Goal: Task Accomplishment & Management: Use online tool/utility

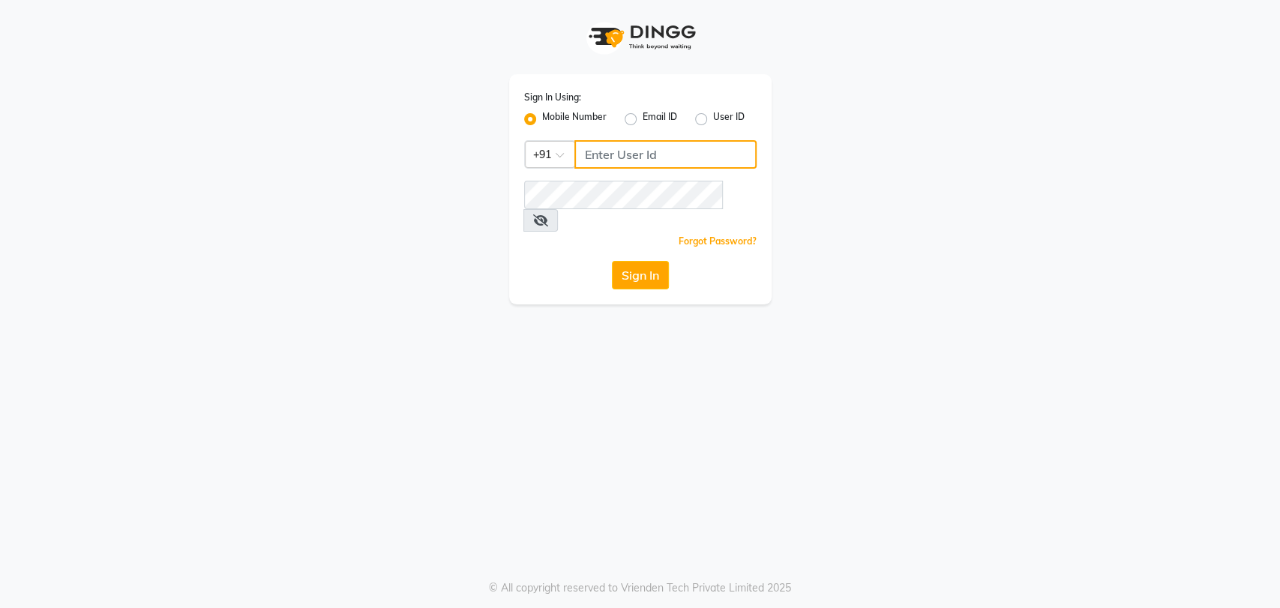
click at [583, 154] on input "Username" at bounding box center [665, 154] width 182 height 28
type input "1122113344"
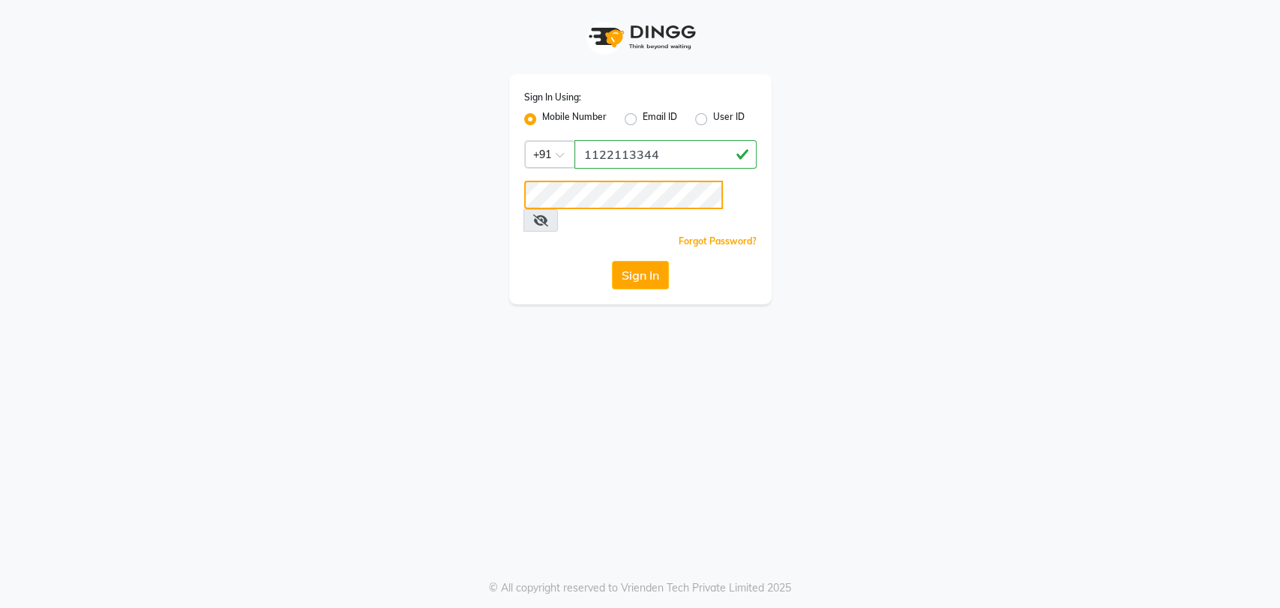
click at [612, 261] on button "Sign In" at bounding box center [640, 275] width 57 height 28
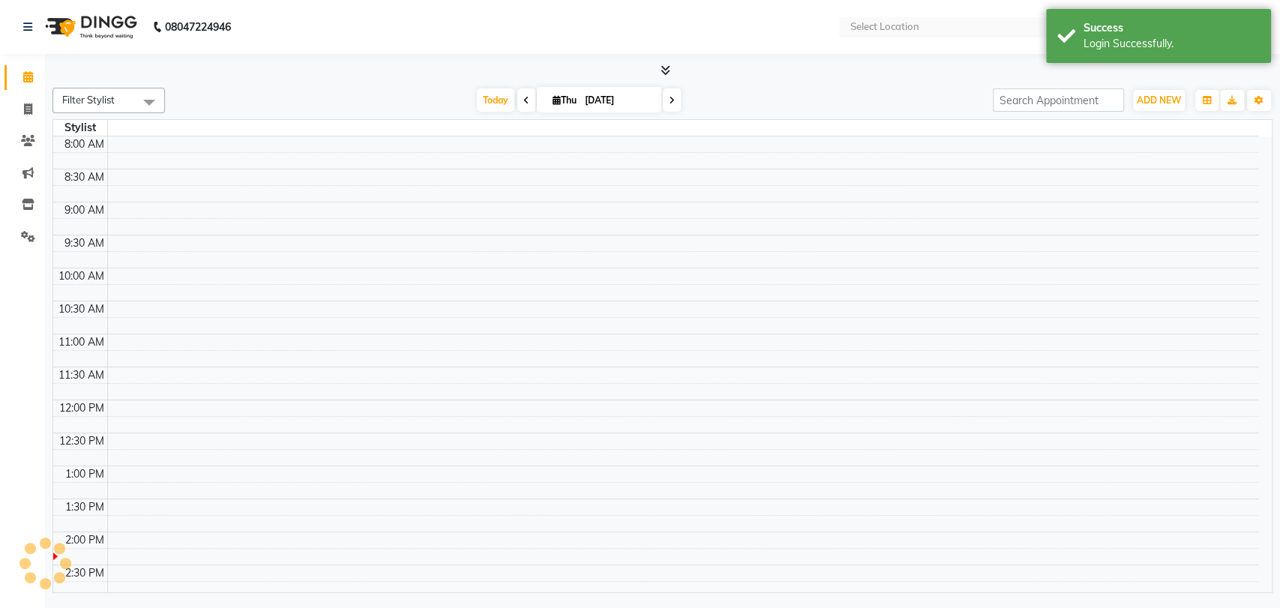
select select "en"
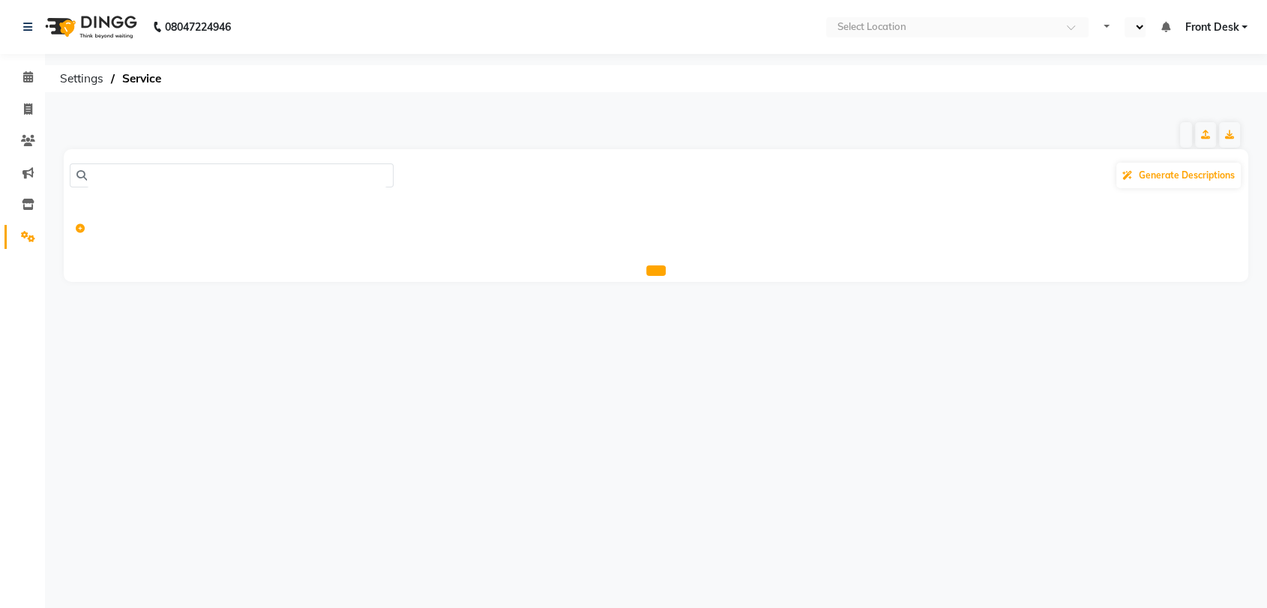
select select "en"
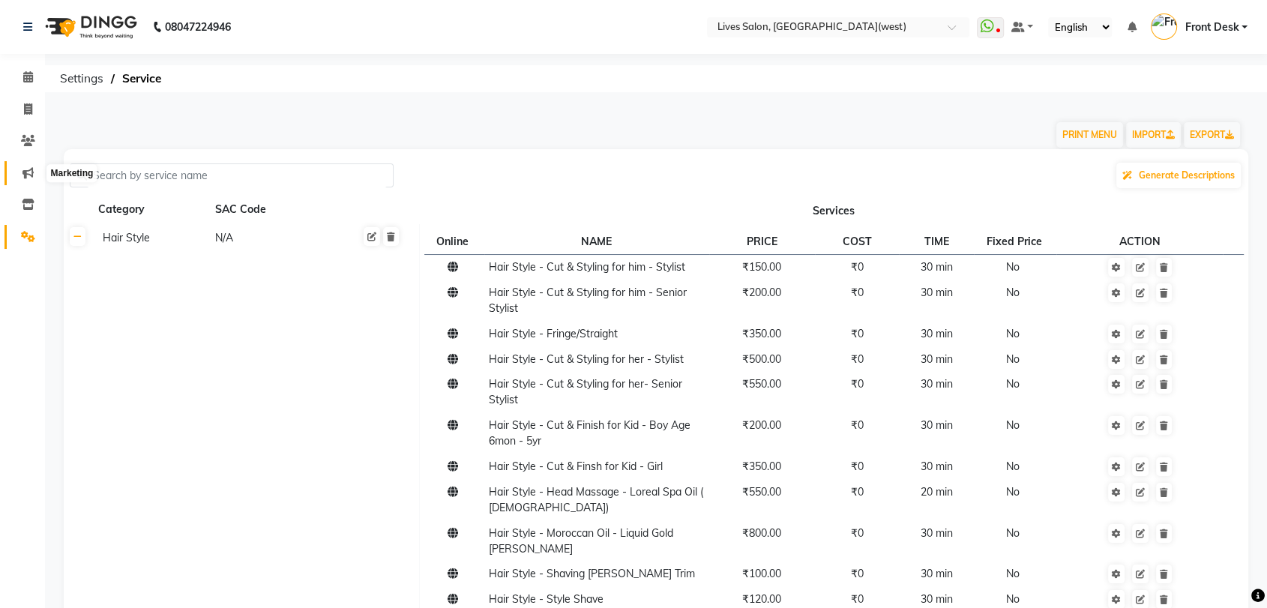
click at [24, 175] on icon at bounding box center [27, 172] width 11 height 11
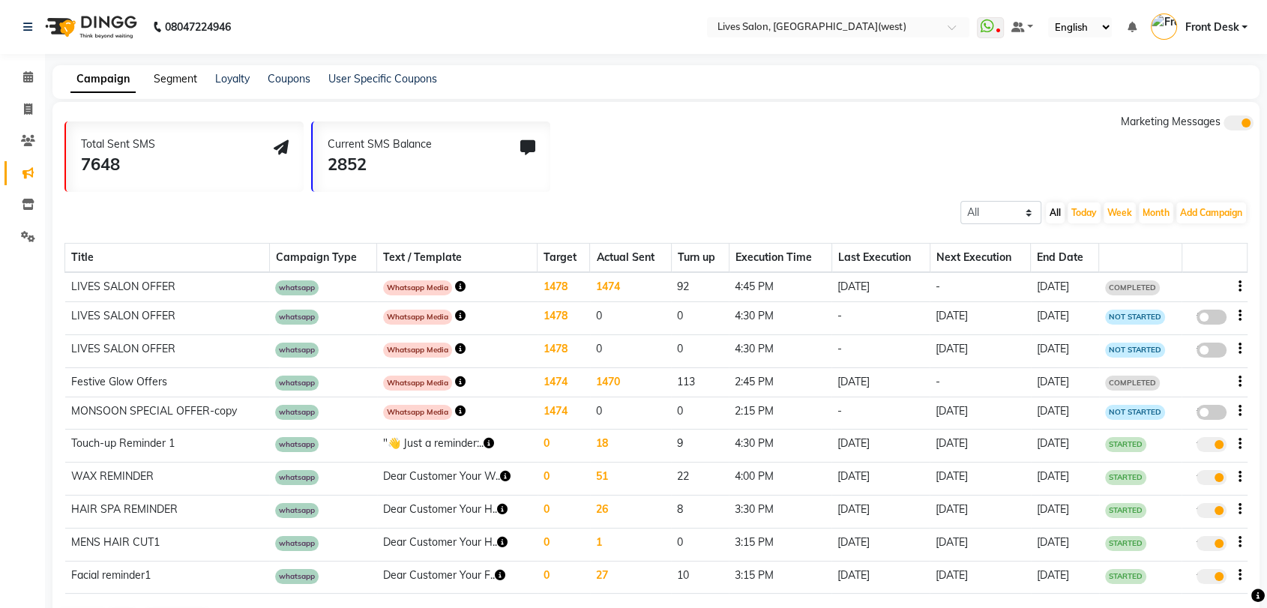
click at [180, 73] on link "Segment" at bounding box center [175, 78] width 43 height 13
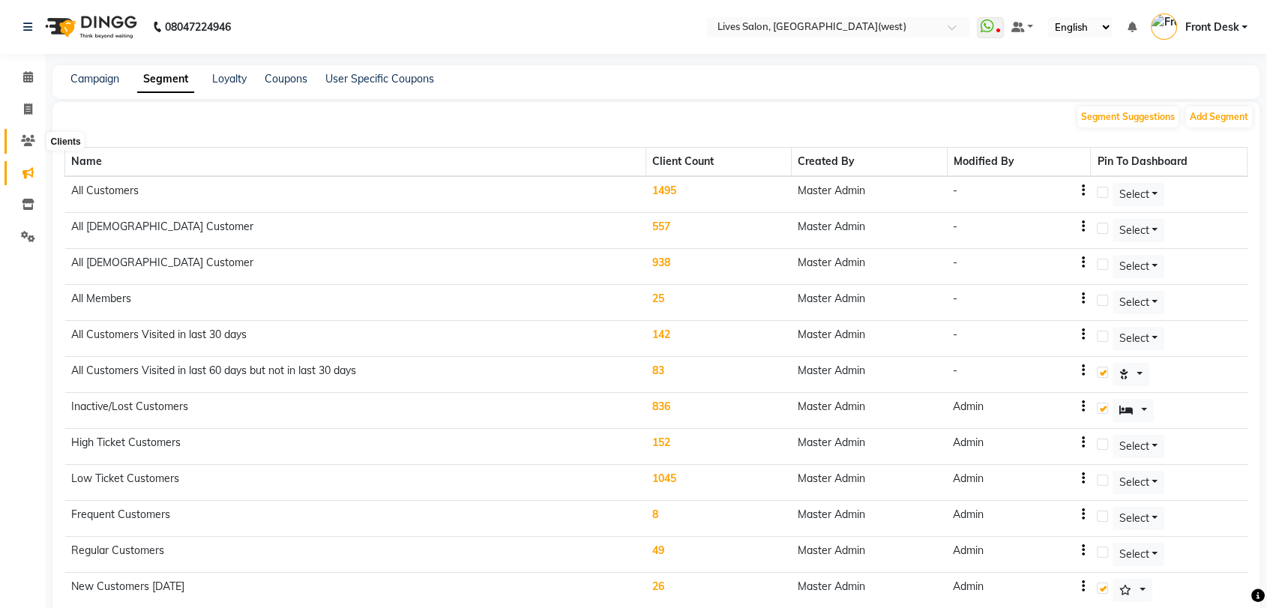
click at [28, 139] on icon at bounding box center [28, 140] width 14 height 11
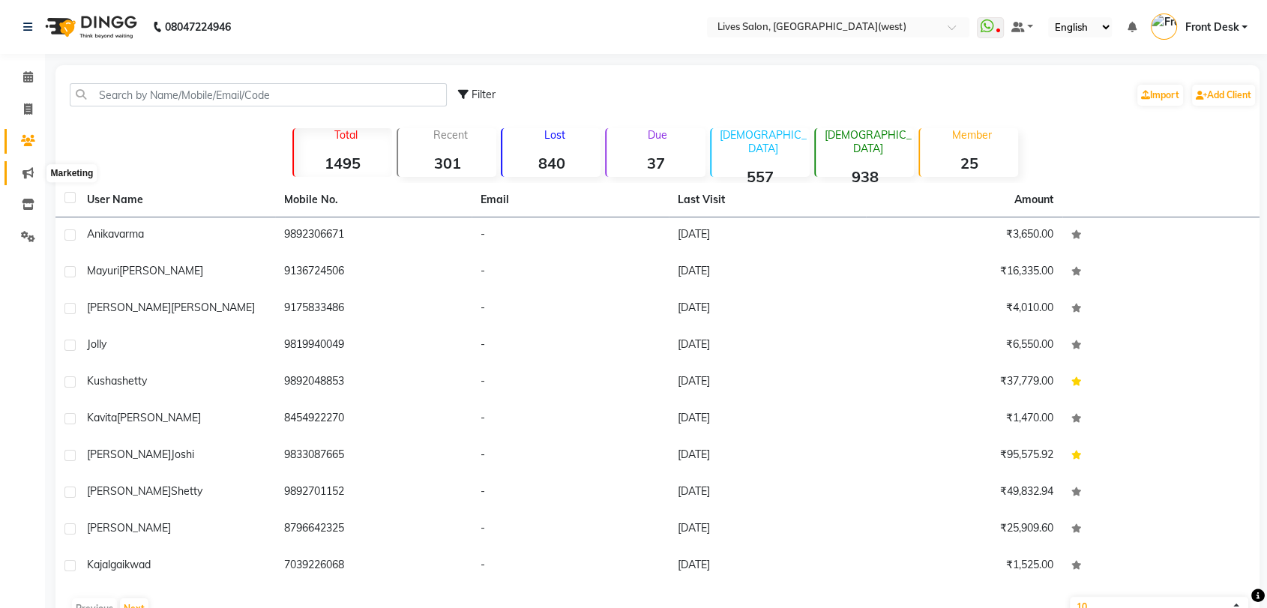
click at [26, 173] on icon at bounding box center [27, 172] width 11 height 11
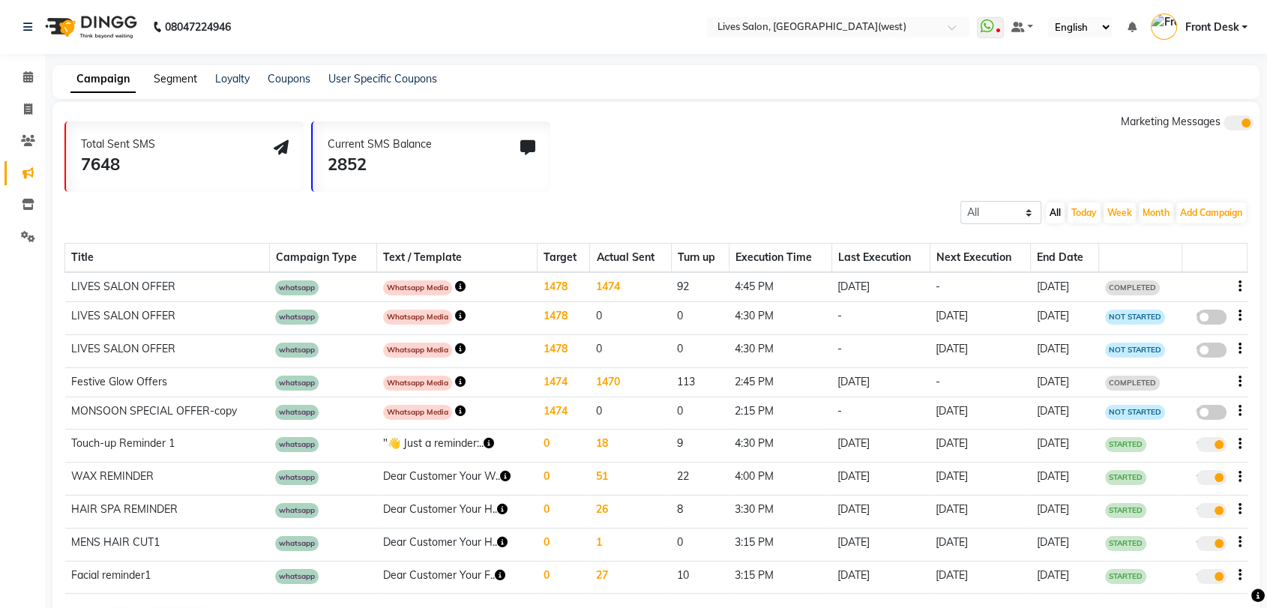
click at [157, 77] on link "Segment" at bounding box center [175, 78] width 43 height 13
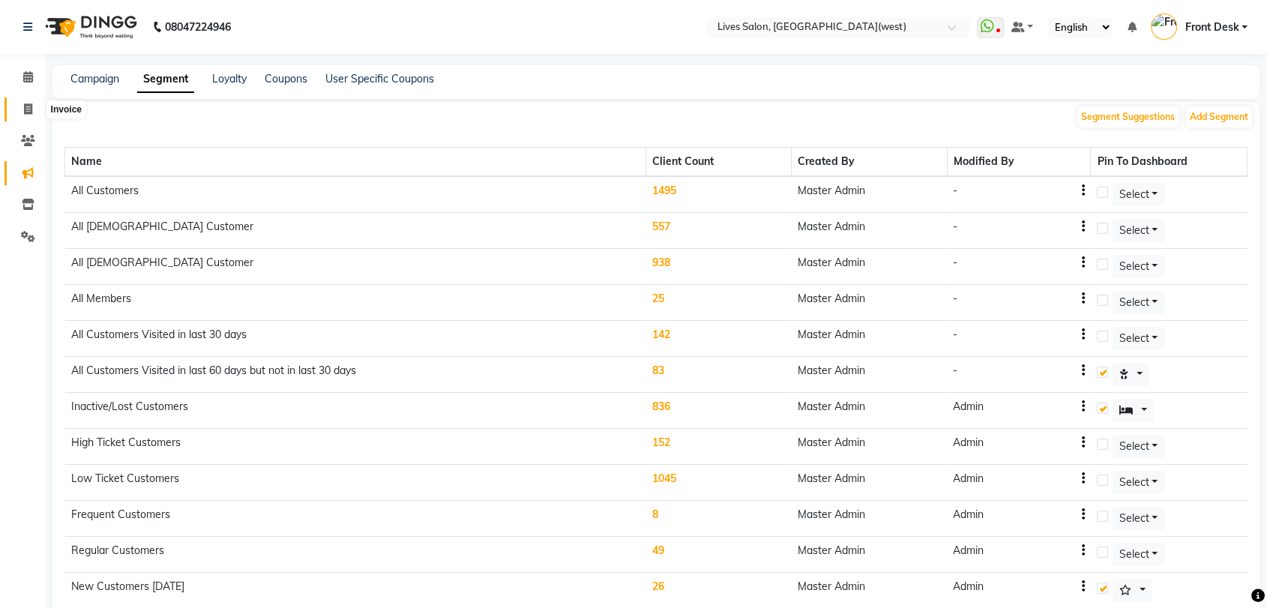
click at [24, 105] on icon at bounding box center [28, 108] width 8 height 11
select select "service"
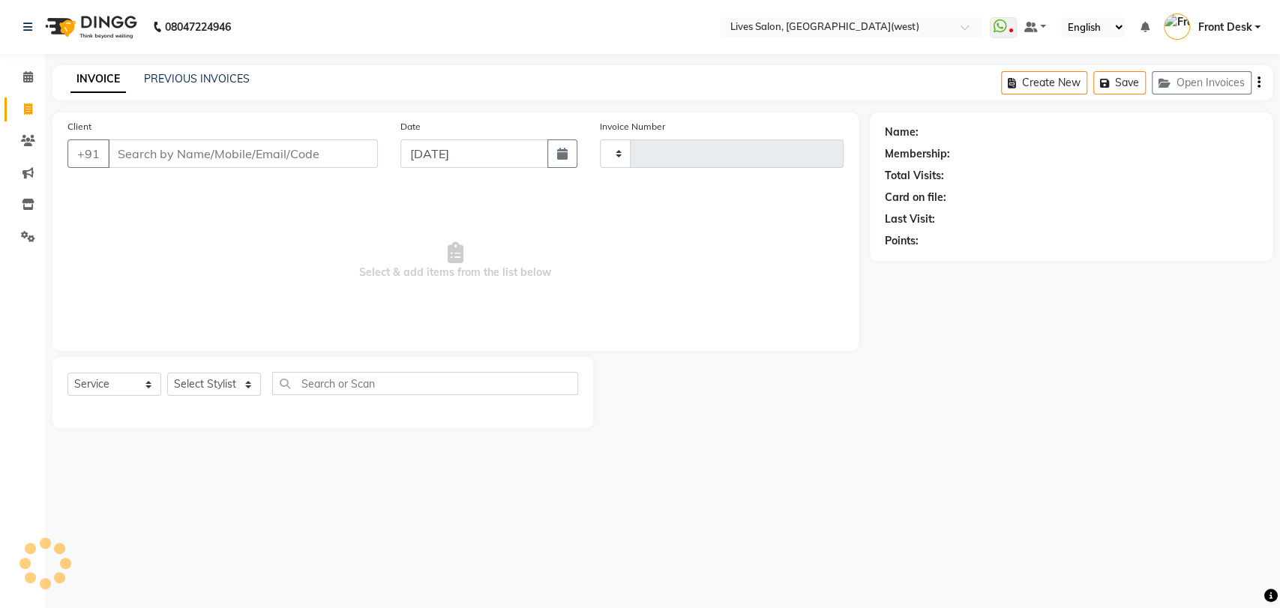
type input "1036"
select select "4342"
click at [187, 75] on link "PREVIOUS INVOICES" at bounding box center [197, 78] width 106 height 13
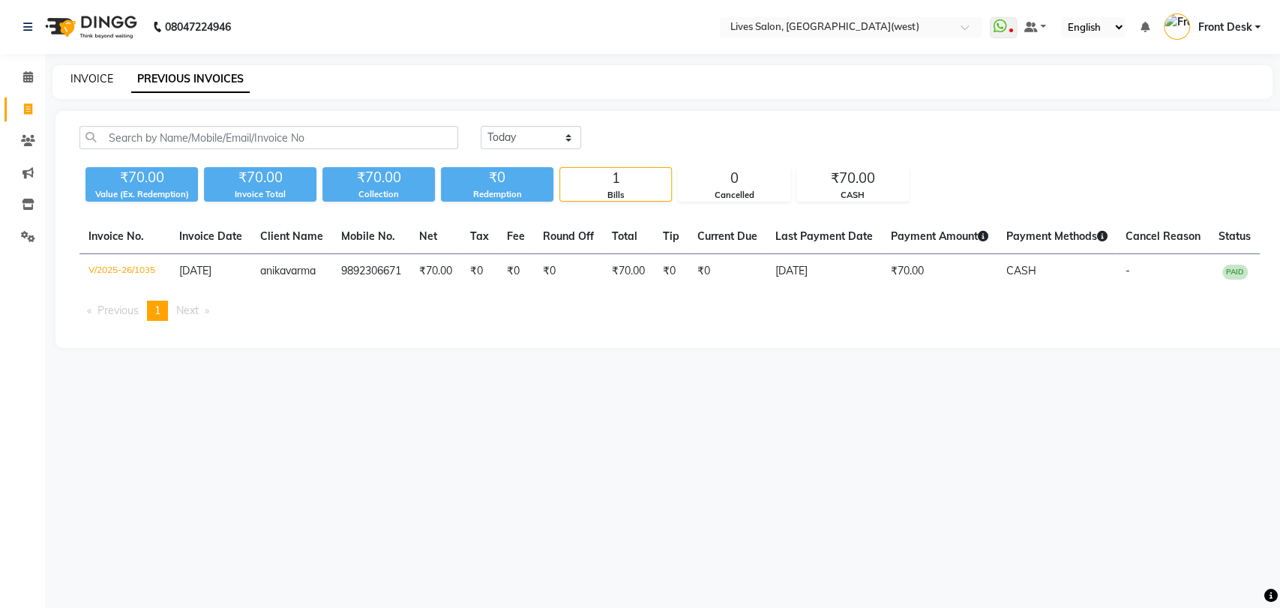
click at [85, 76] on link "INVOICE" at bounding box center [91, 78] width 43 height 13
select select "service"
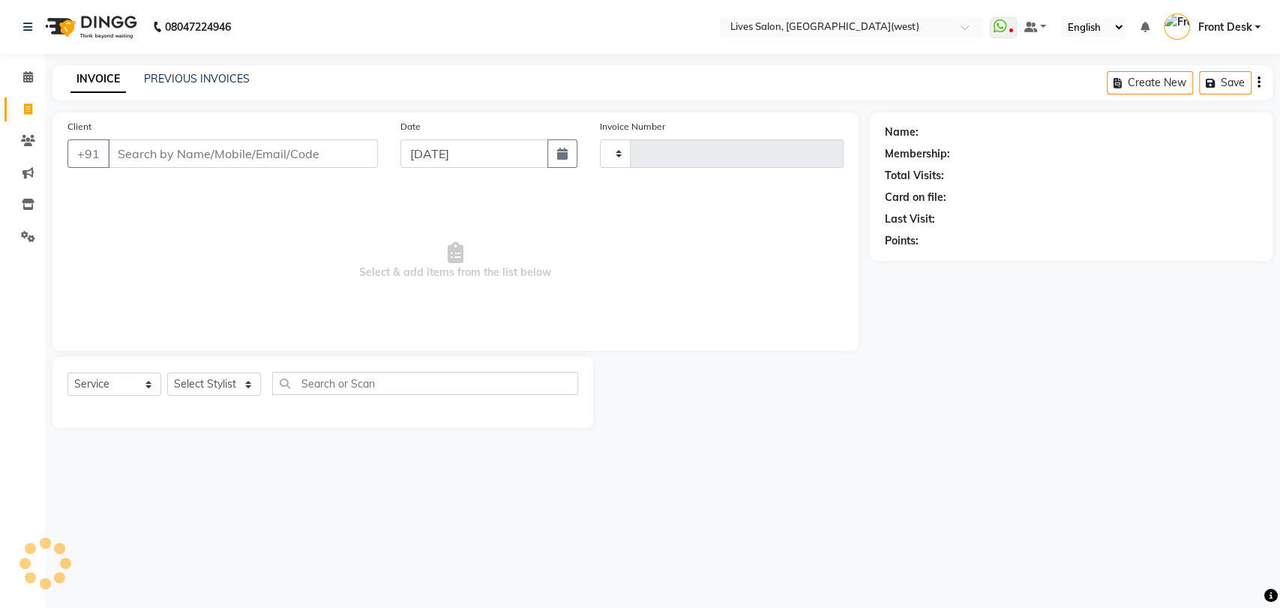
type input "1036"
select select "4342"
click at [189, 82] on link "PREVIOUS INVOICES" at bounding box center [197, 78] width 106 height 13
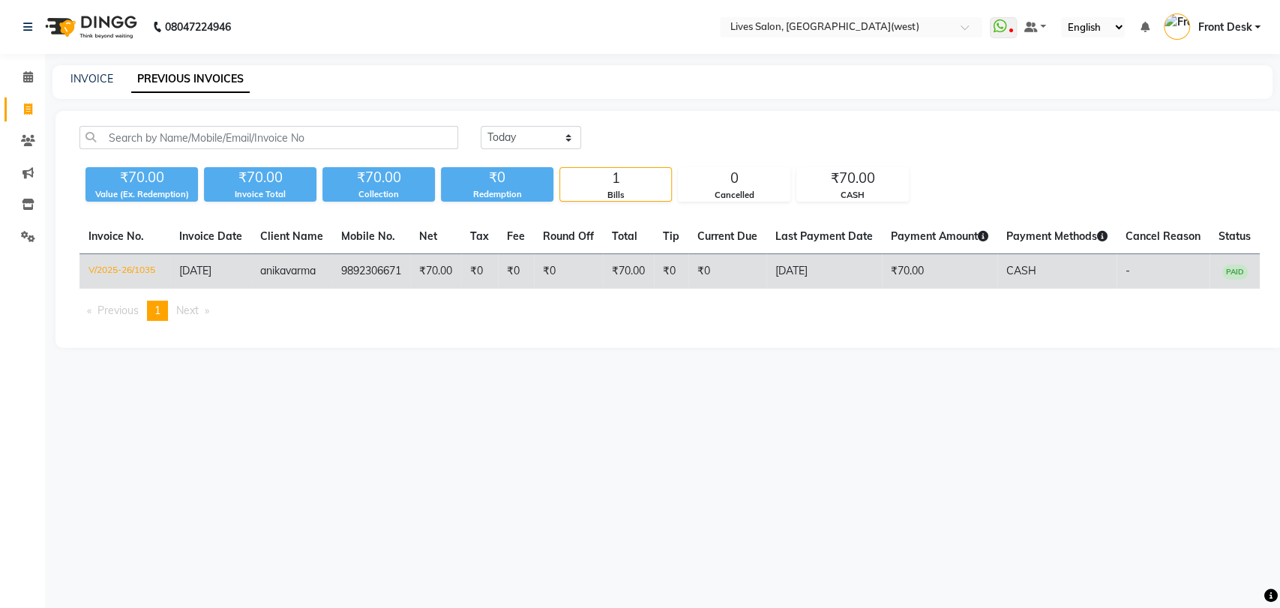
click at [394, 275] on td "9892306671" at bounding box center [371, 271] width 78 height 35
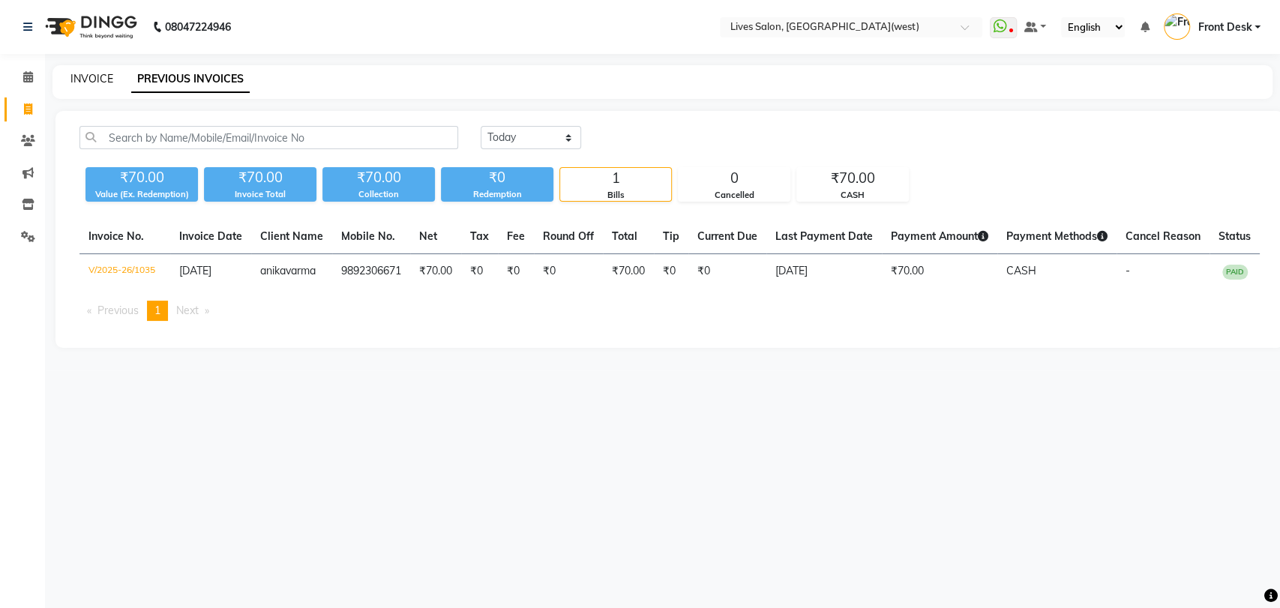
click at [101, 72] on link "INVOICE" at bounding box center [91, 78] width 43 height 13
select select "service"
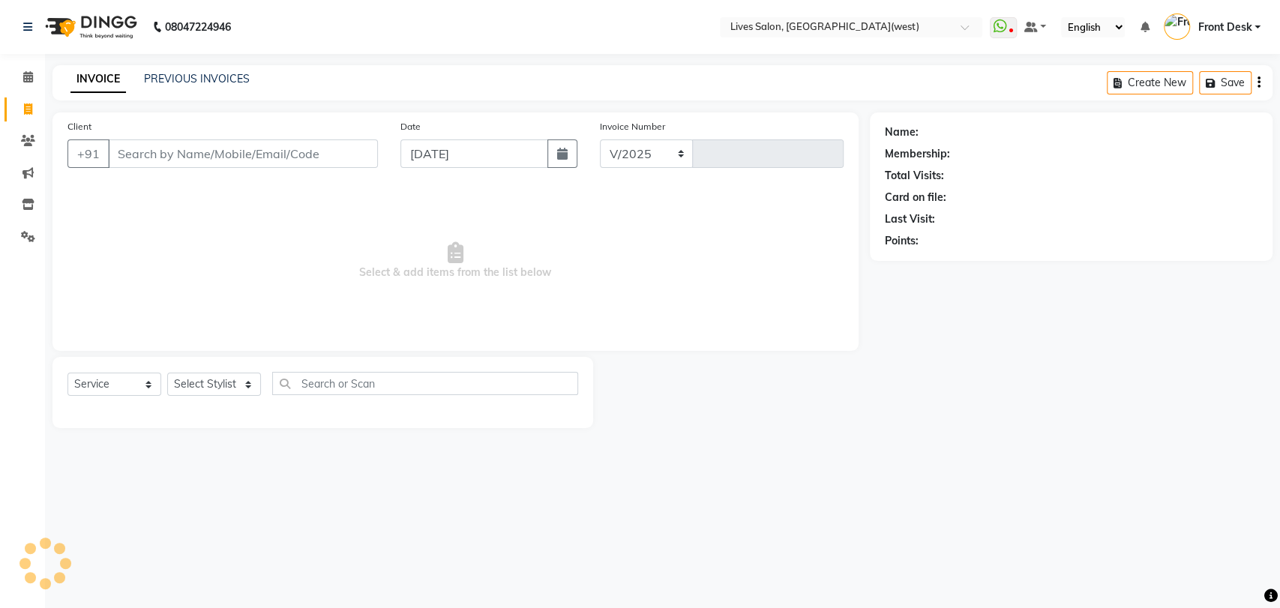
select select "4342"
type input "1036"
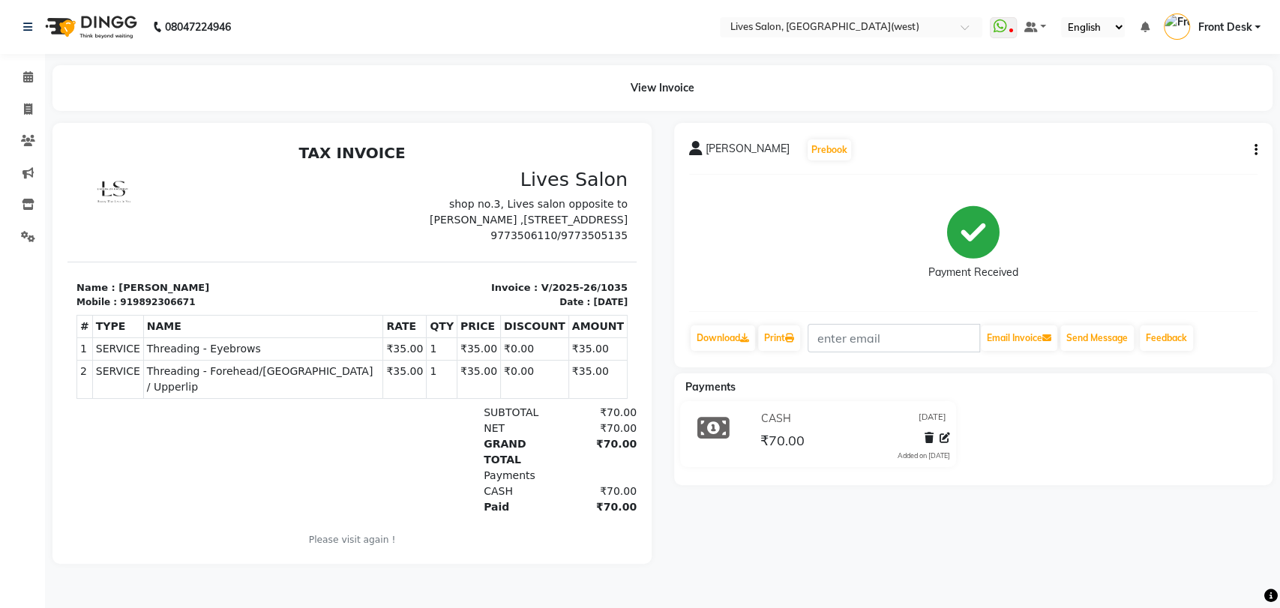
click at [1253, 147] on button "button" at bounding box center [1253, 150] width 9 height 16
click at [1172, 139] on div "Split Service Amount" at bounding box center [1180, 131] width 103 height 19
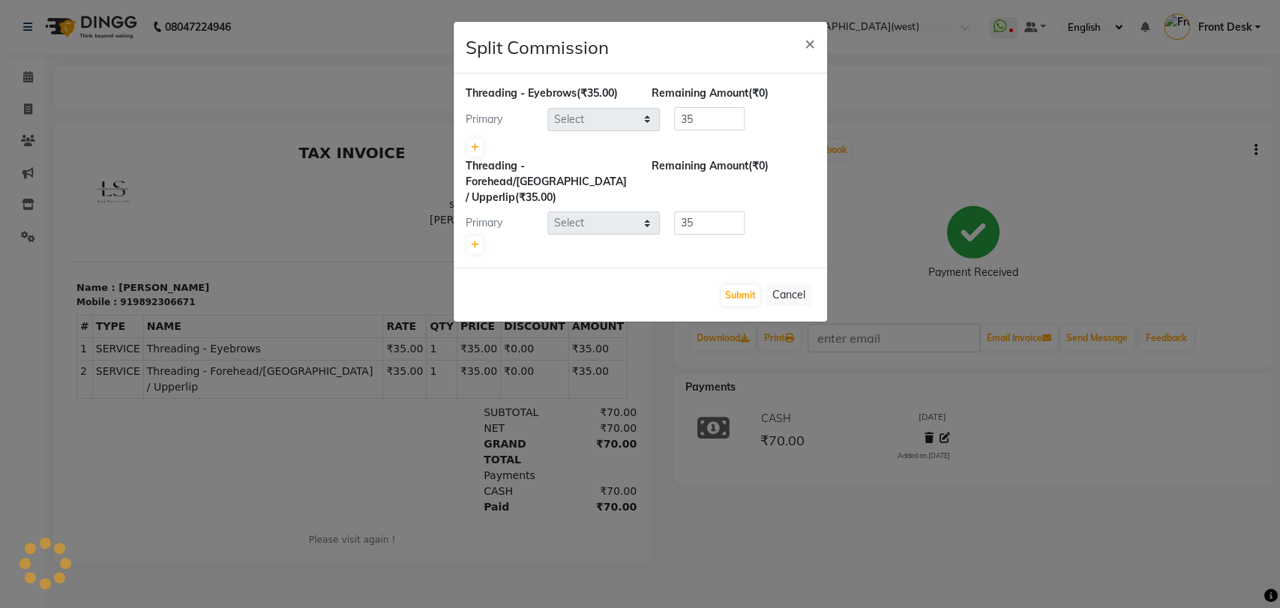
select select "24006"
click at [729, 285] on button "Submit" at bounding box center [740, 295] width 38 height 21
